Goal: Information Seeking & Learning: Learn about a topic

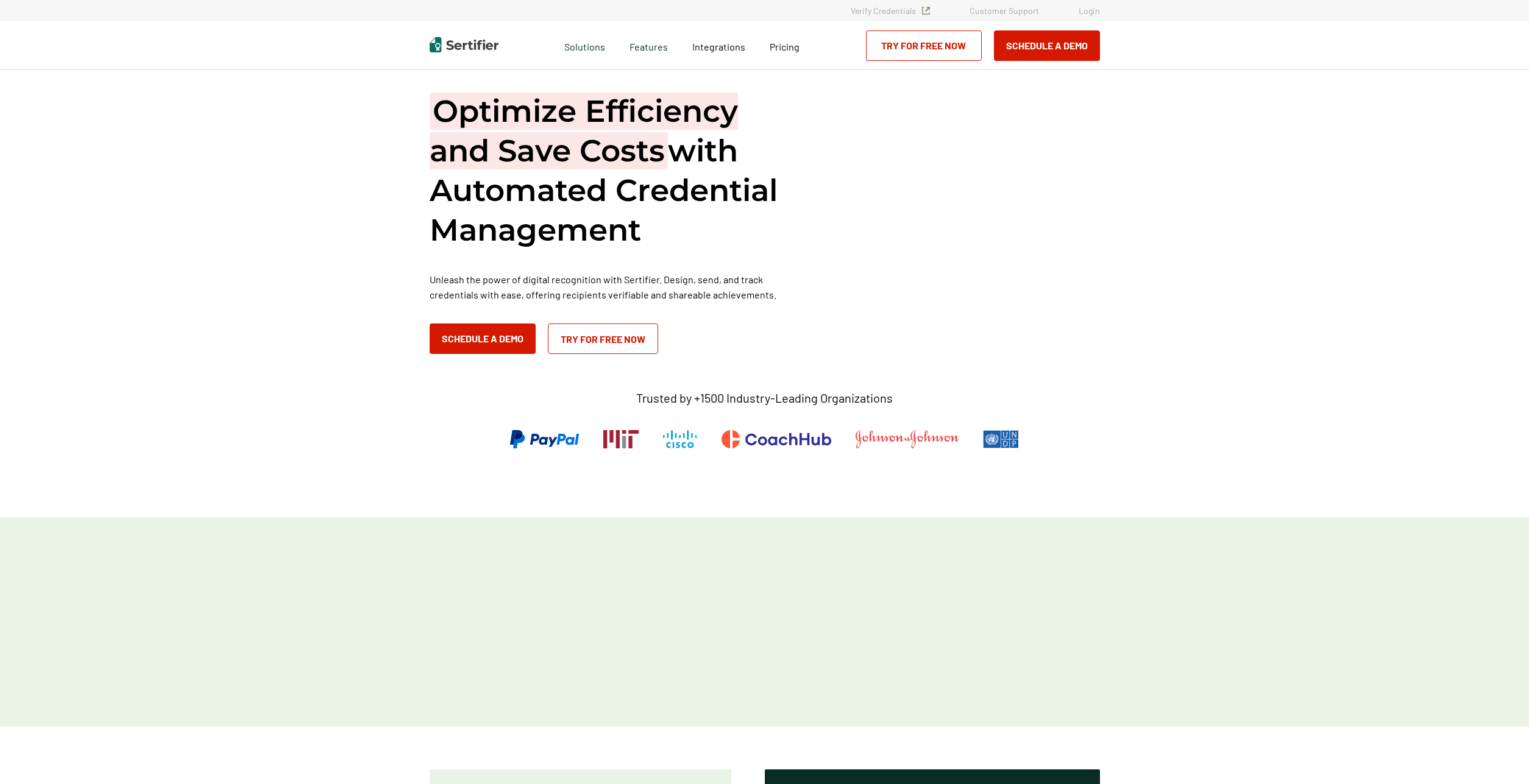
click at [730, 35] on div "Integrations" at bounding box center [719, 45] width 77 height 48
click at [709, 58] on div "Integrations" at bounding box center [719, 45] width 77 height 48
click at [719, 45] on span "Integrations" at bounding box center [719, 46] width 53 height 12
click at [718, 43] on span "Integrations" at bounding box center [719, 46] width 53 height 12
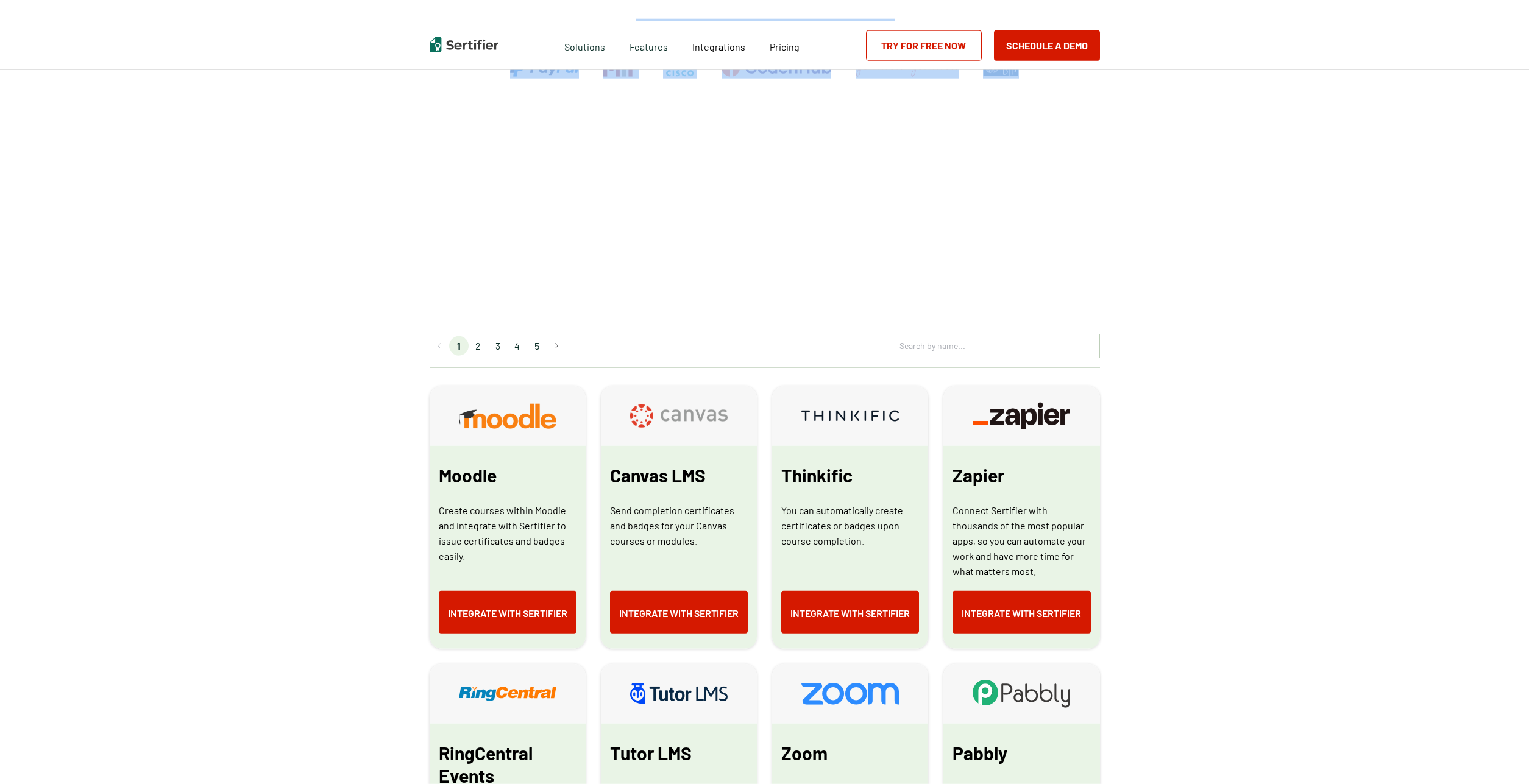
scroll to position [372, 0]
